Goal: Transaction & Acquisition: Obtain resource

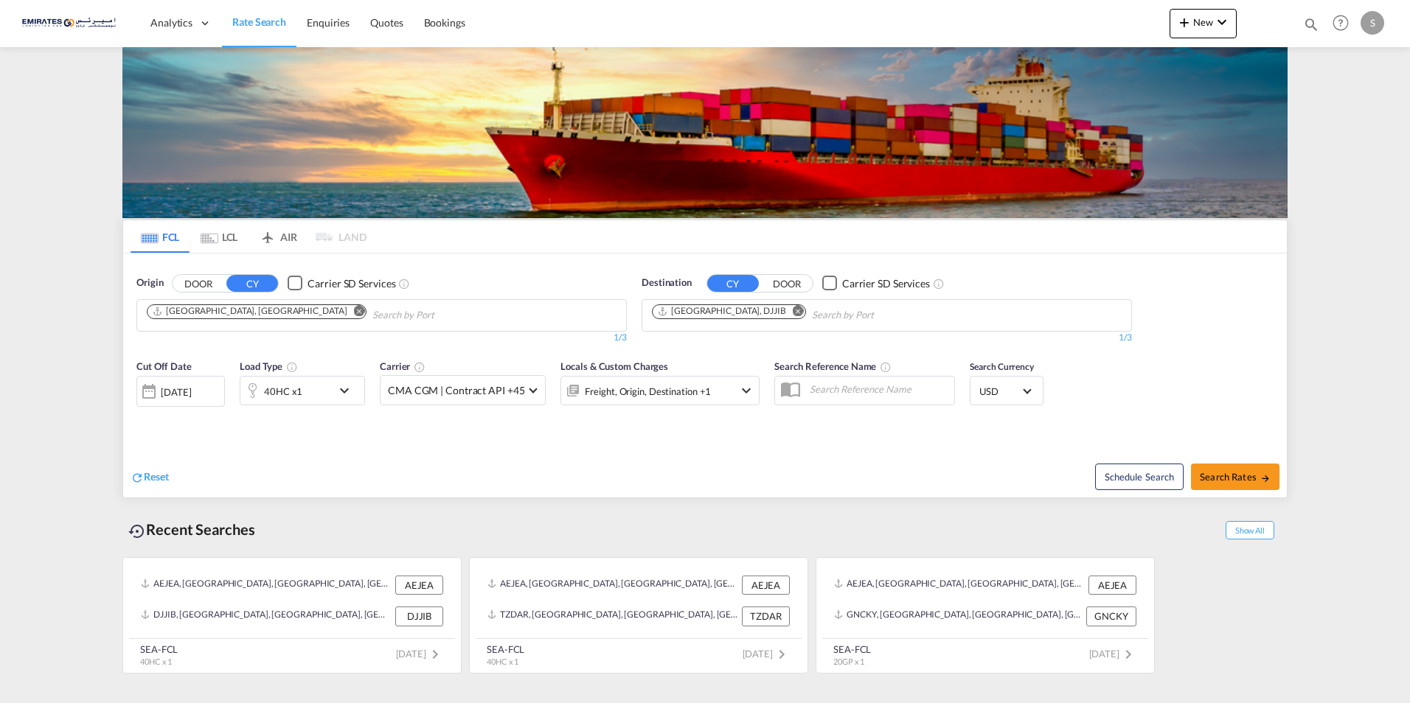
click at [793, 313] on md-icon "Remove" at bounding box center [798, 310] width 11 height 11
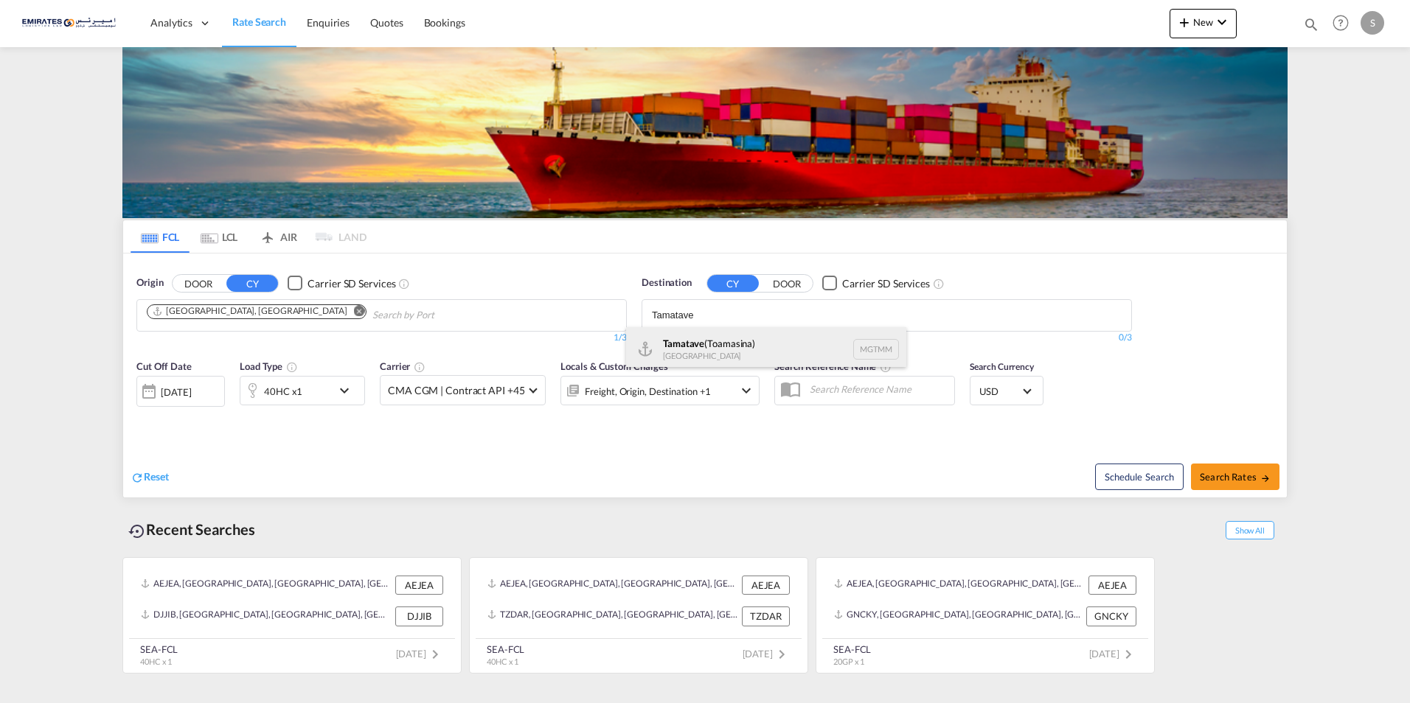
type input "Tamatave"
click at [698, 348] on div "Tamatave (Toamasina) [GEOGRAPHIC_DATA] MGTMM" at bounding box center [766, 349] width 280 height 44
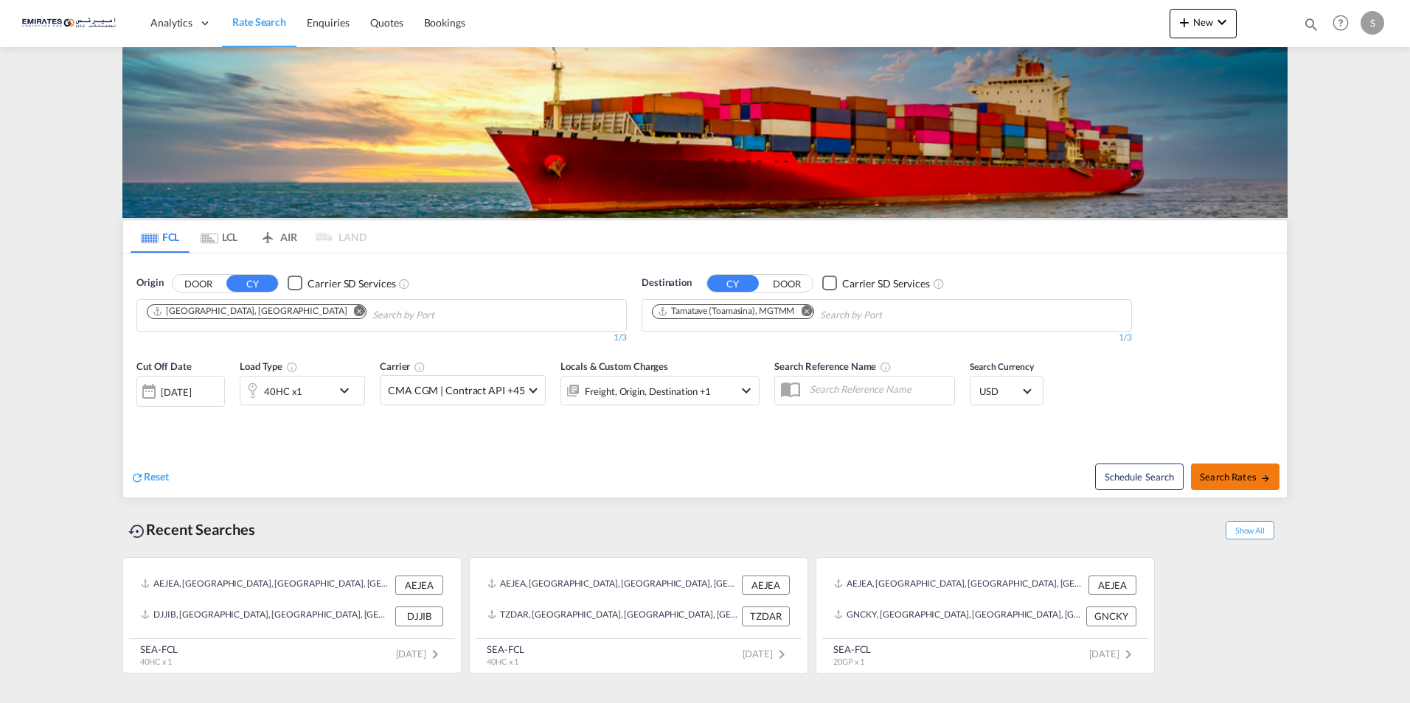
click at [1220, 479] on span "Search Rates" at bounding box center [1234, 477] width 71 height 12
type input "AEJEA to MGTMM / [DATE]"
